Goal: Check status

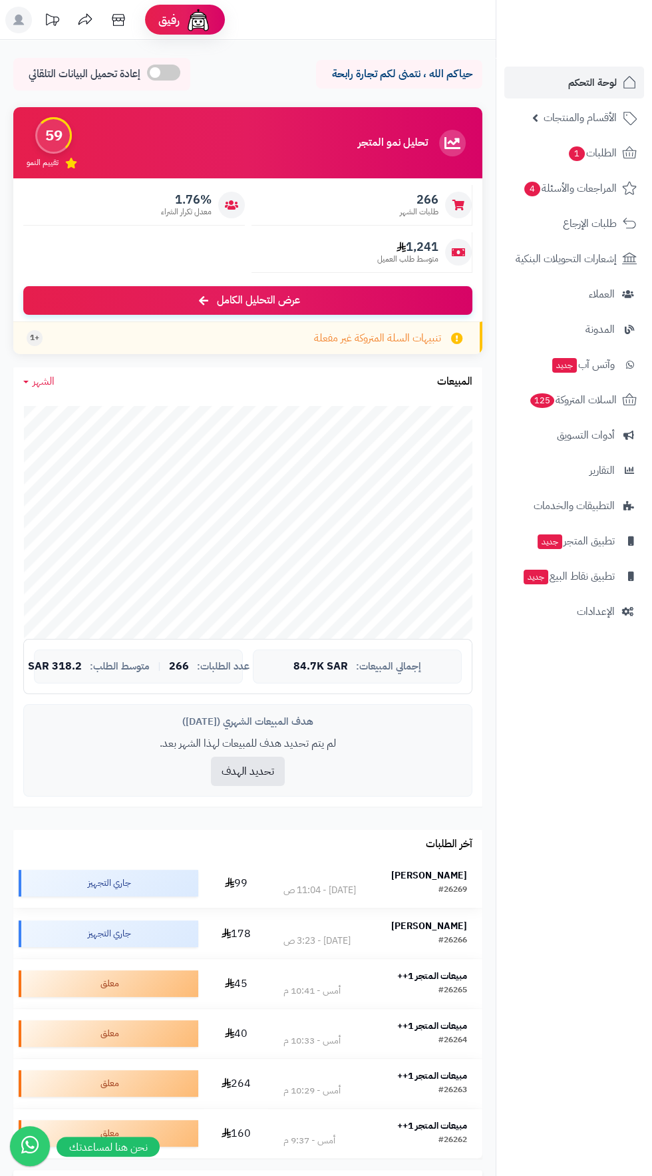
click at [410, 872] on div "[PERSON_NAME]" at bounding box center [375, 875] width 184 height 13
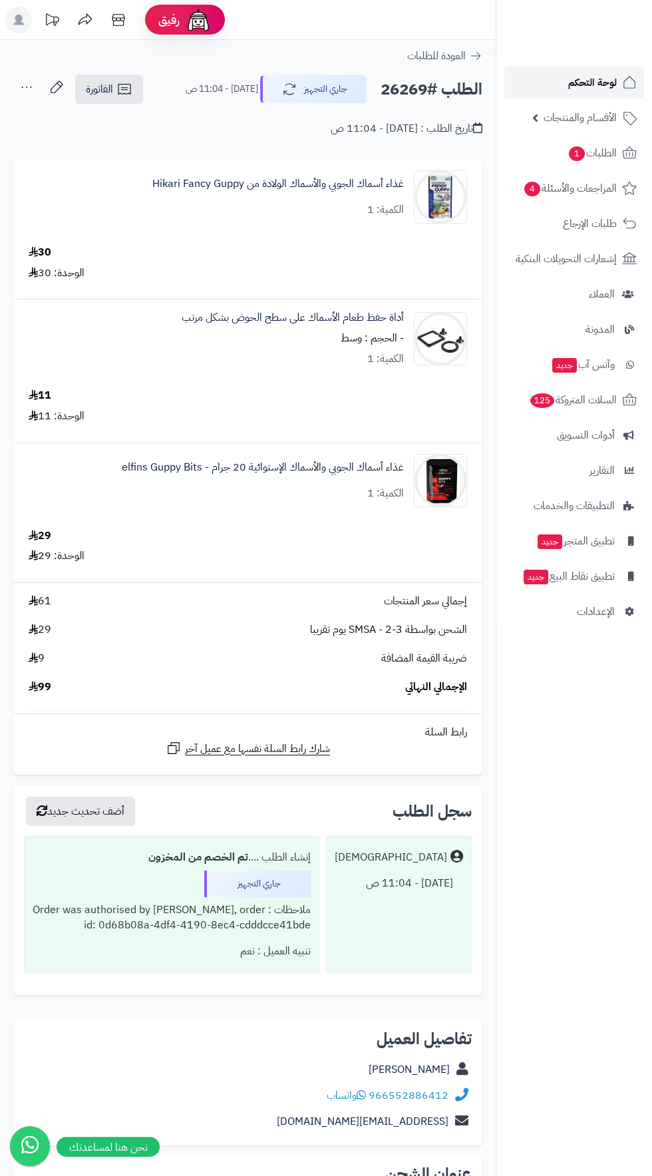
click at [575, 82] on span "لوحة التحكم" at bounding box center [592, 82] width 49 height 19
